Goal: Transaction & Acquisition: Download file/media

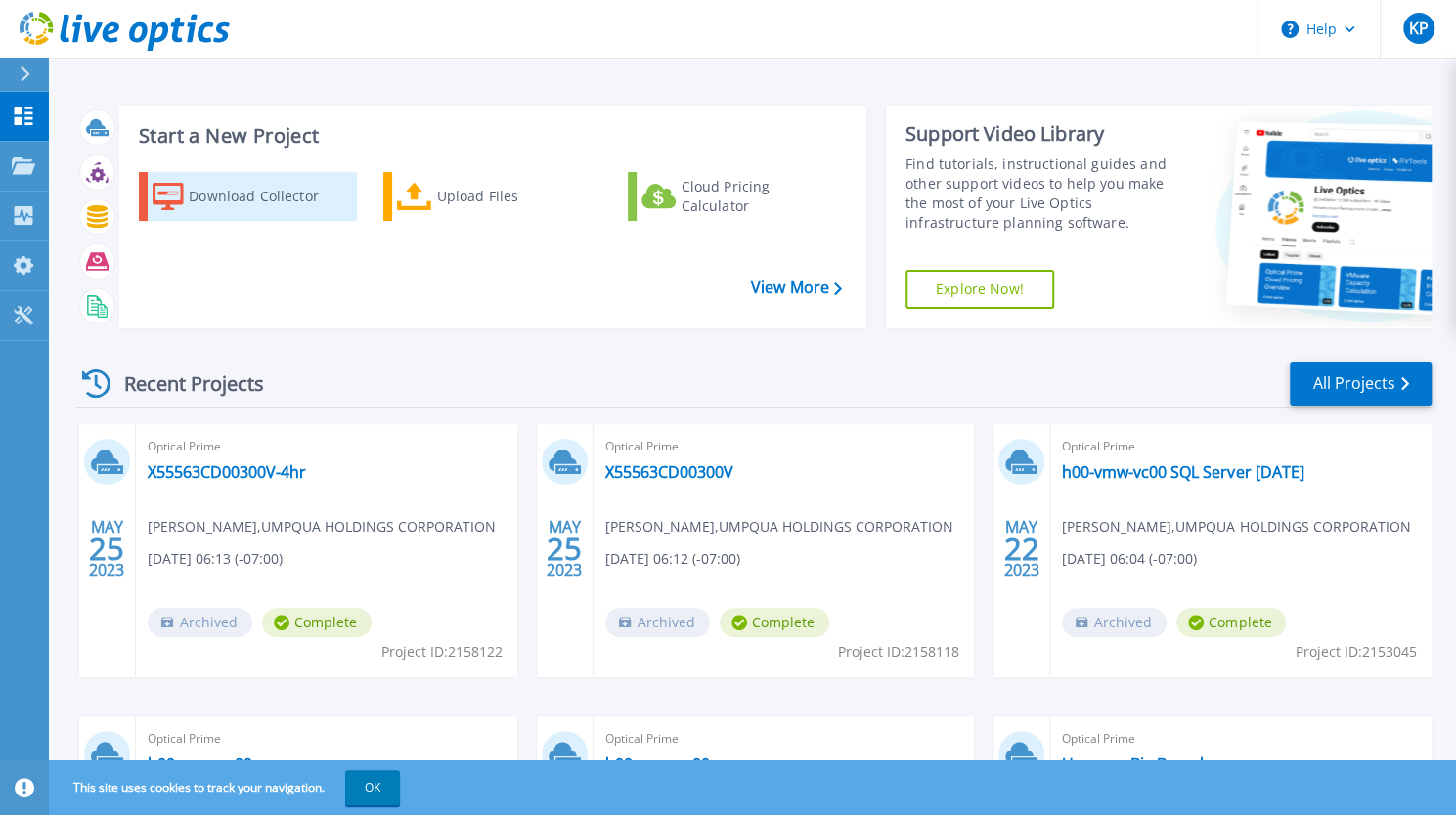
click at [249, 200] on div "Download Collector" at bounding box center [267, 196] width 156 height 39
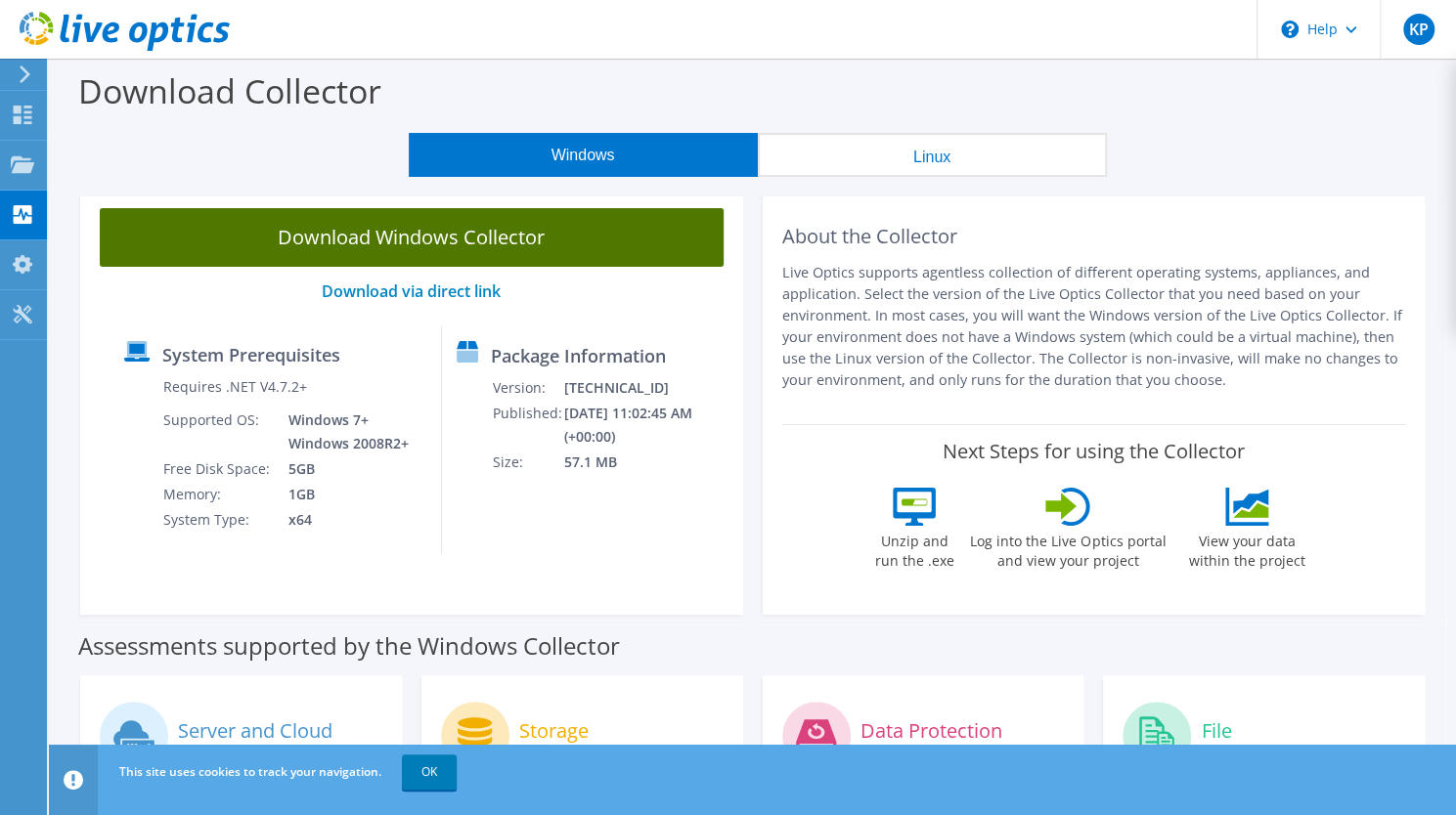
click at [470, 236] on link "Download Windows Collector" at bounding box center [412, 237] width 624 height 58
